Goal: Obtain resource: Obtain resource

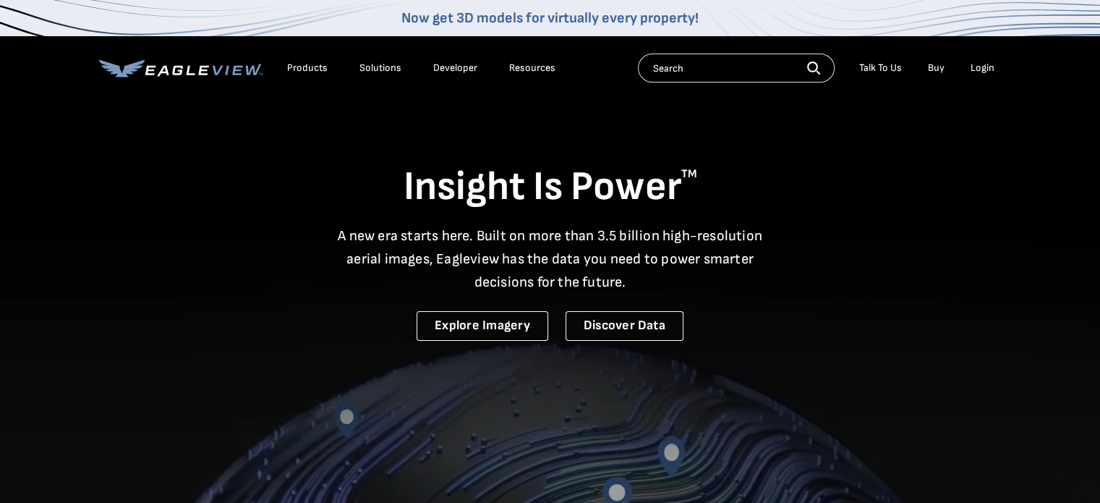
click at [975, 65] on div "Login" at bounding box center [983, 67] width 24 height 13
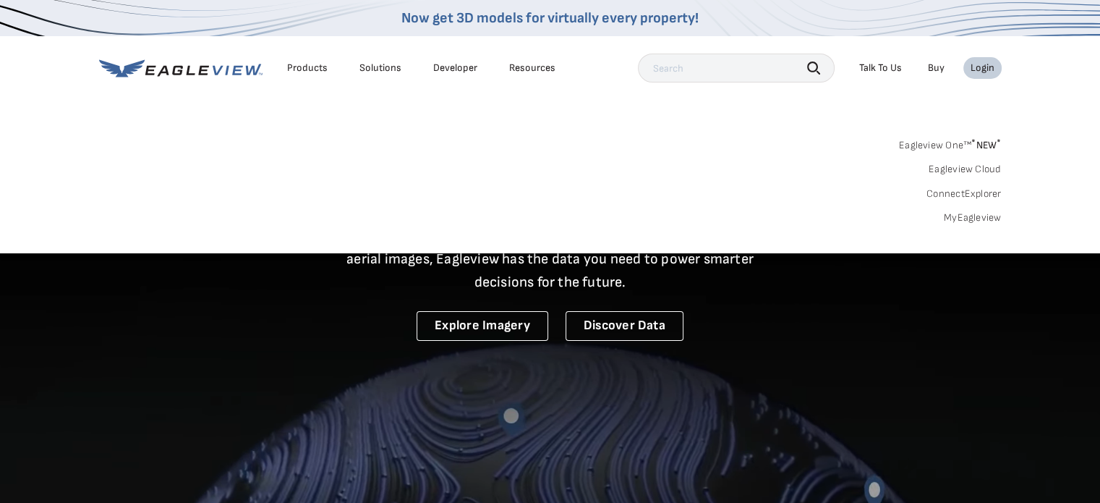
click at [981, 218] on link "MyEagleview" at bounding box center [973, 217] width 58 height 13
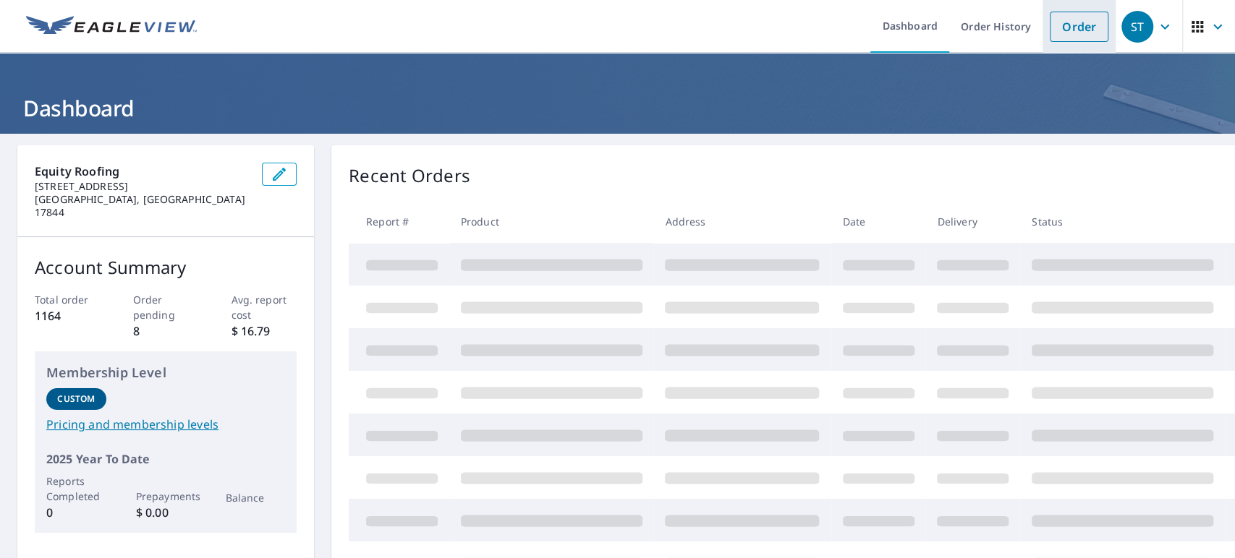
click at [1076, 14] on link "Order" at bounding box center [1078, 27] width 59 height 30
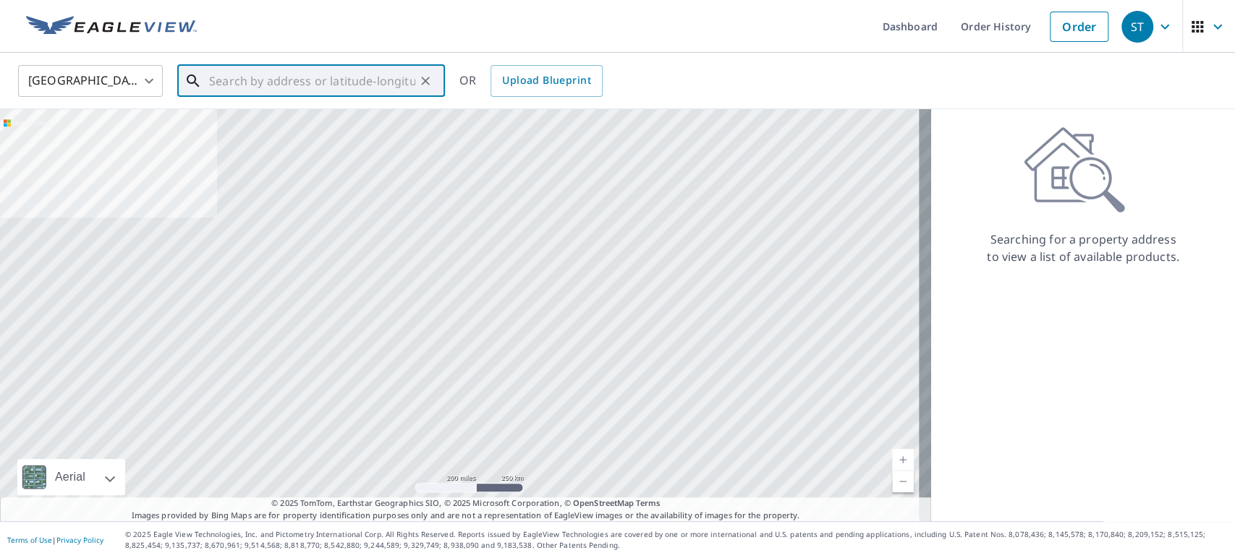
click at [315, 83] on input "text" at bounding box center [312, 81] width 206 height 40
paste input "1703 Katherine St"
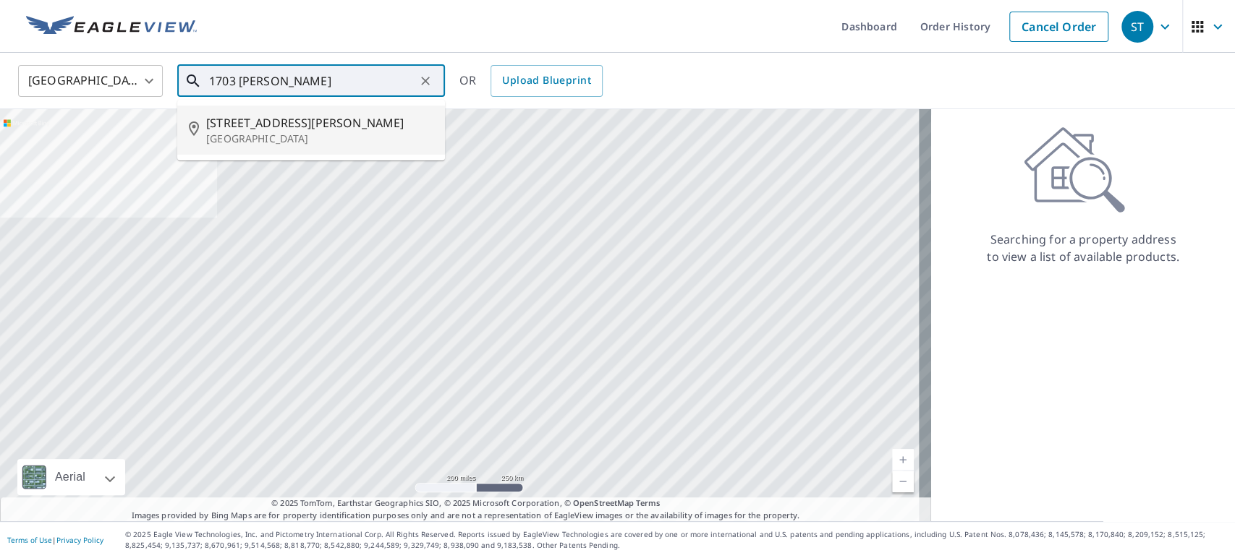
click at [270, 129] on span "1703 Kathryn St" at bounding box center [319, 122] width 227 height 17
type input "1703 Kathryn St New Cumberland, PA 17070"
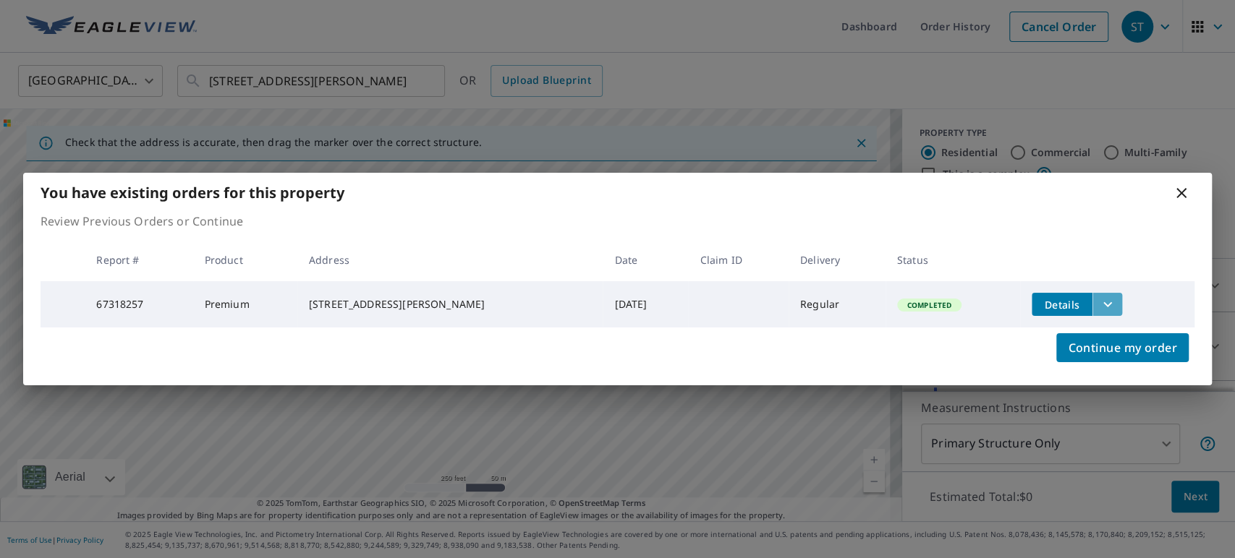
click at [1104, 304] on icon "filesDropdownBtn-67318257" at bounding box center [1107, 304] width 17 height 17
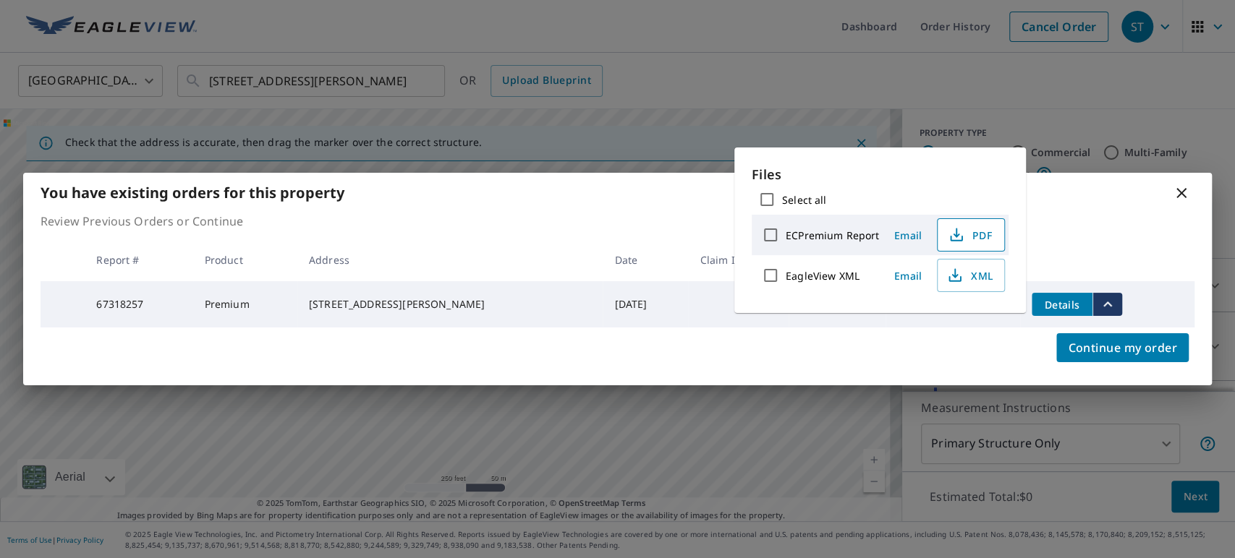
click at [979, 234] on span "PDF" at bounding box center [969, 234] width 46 height 17
